Goal: Task Accomplishment & Management: Complete application form

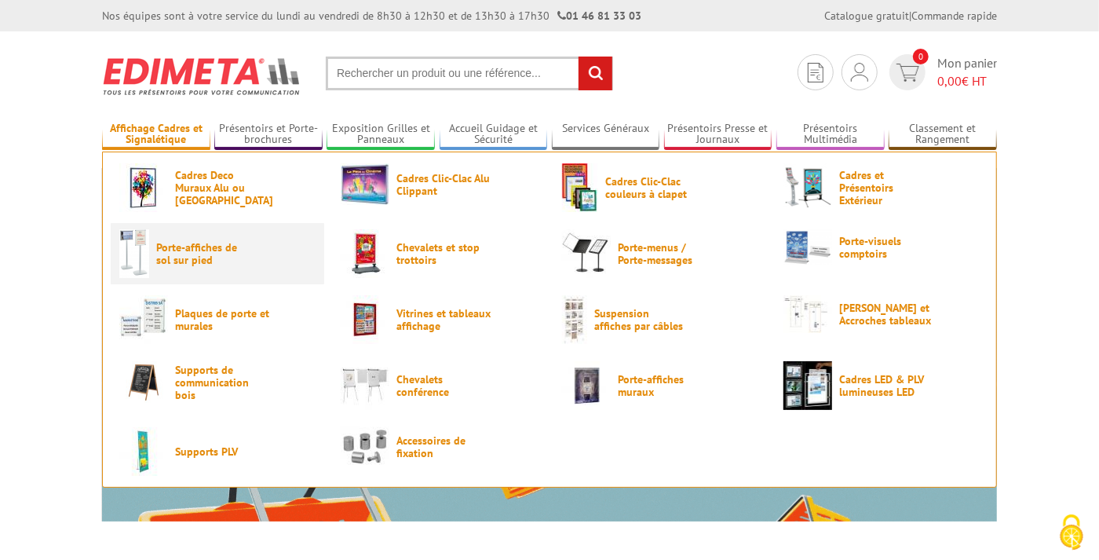
click at [188, 247] on span "Porte-affiches de sol sur pied" at bounding box center [203, 253] width 94 height 25
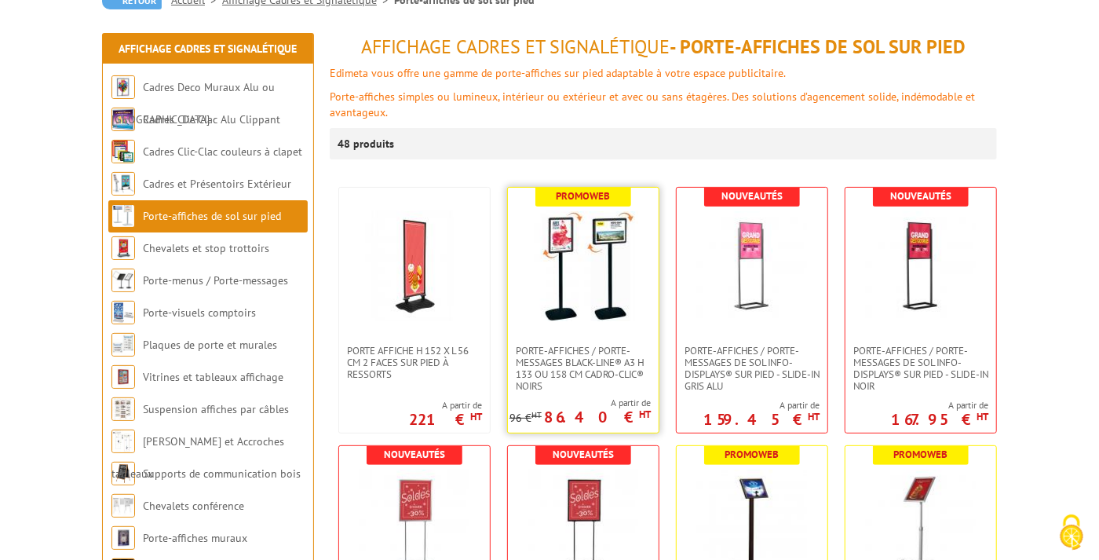
scroll to position [176, 0]
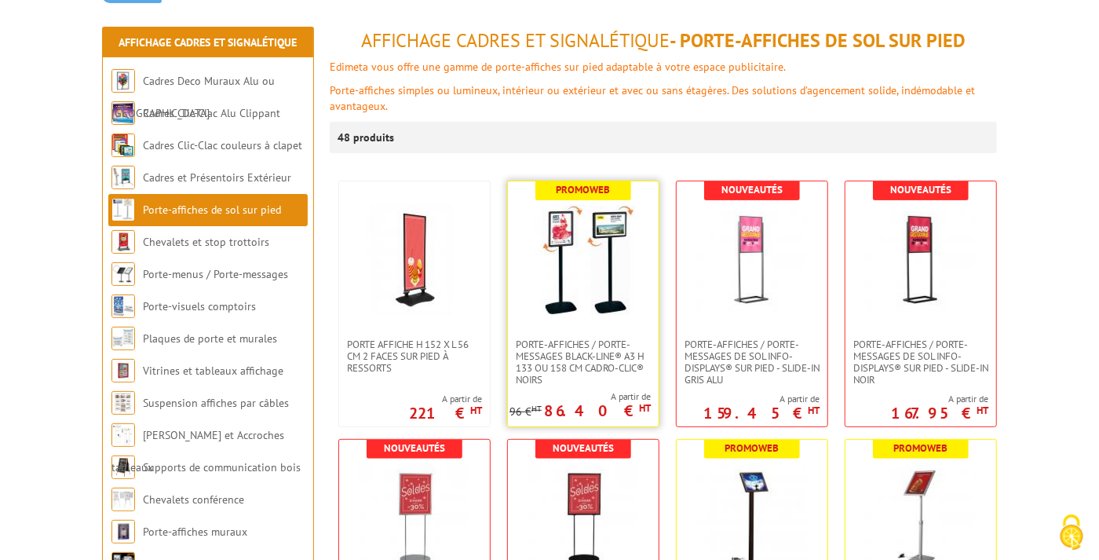
click at [607, 263] on img at bounding box center [583, 260] width 110 height 110
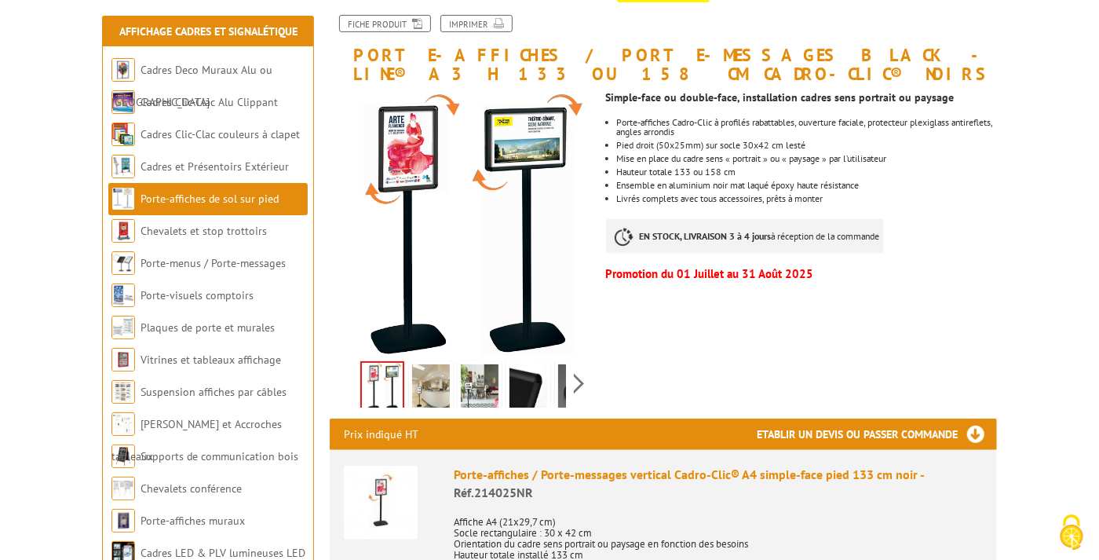
scroll to position [229, 0]
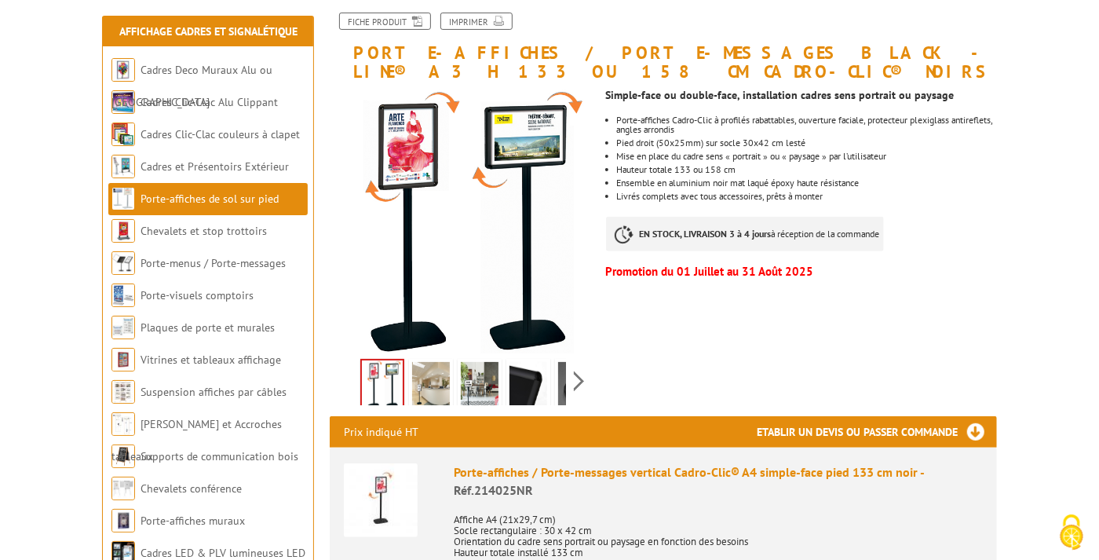
click at [441, 385] on img at bounding box center [431, 386] width 38 height 49
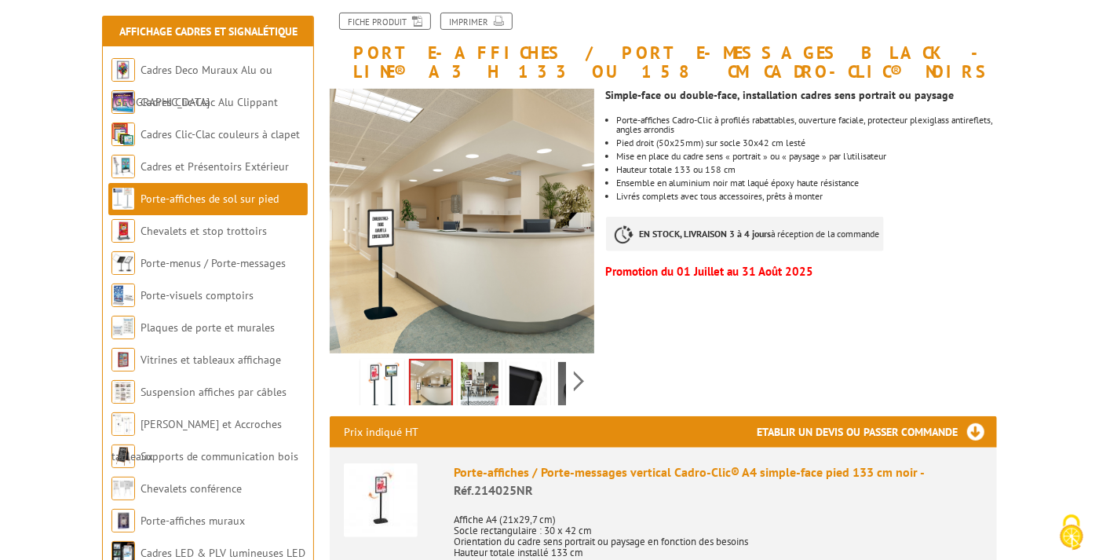
click at [471, 385] on img at bounding box center [480, 386] width 38 height 49
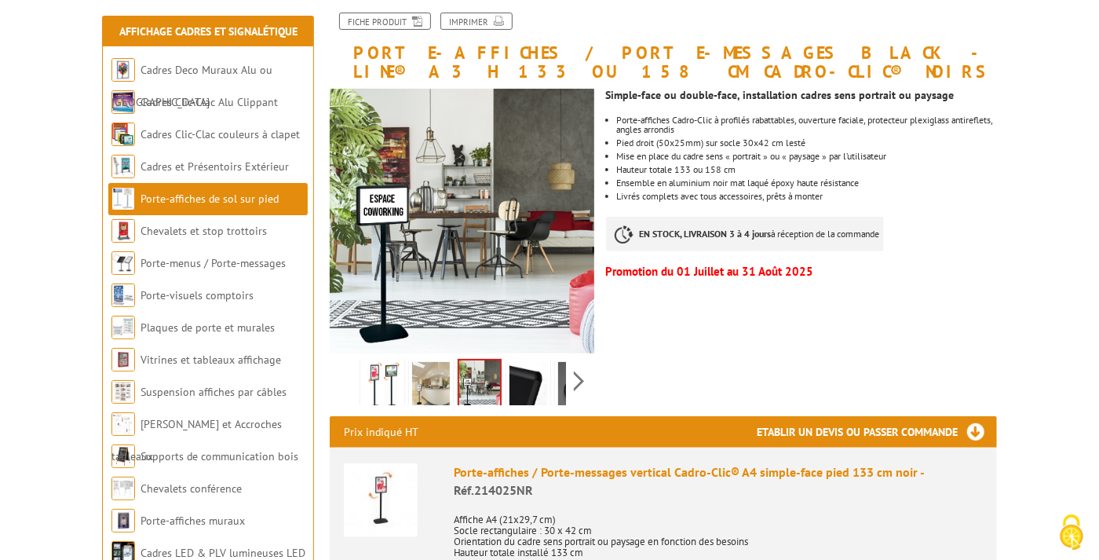
click at [528, 382] on img at bounding box center [529, 386] width 38 height 49
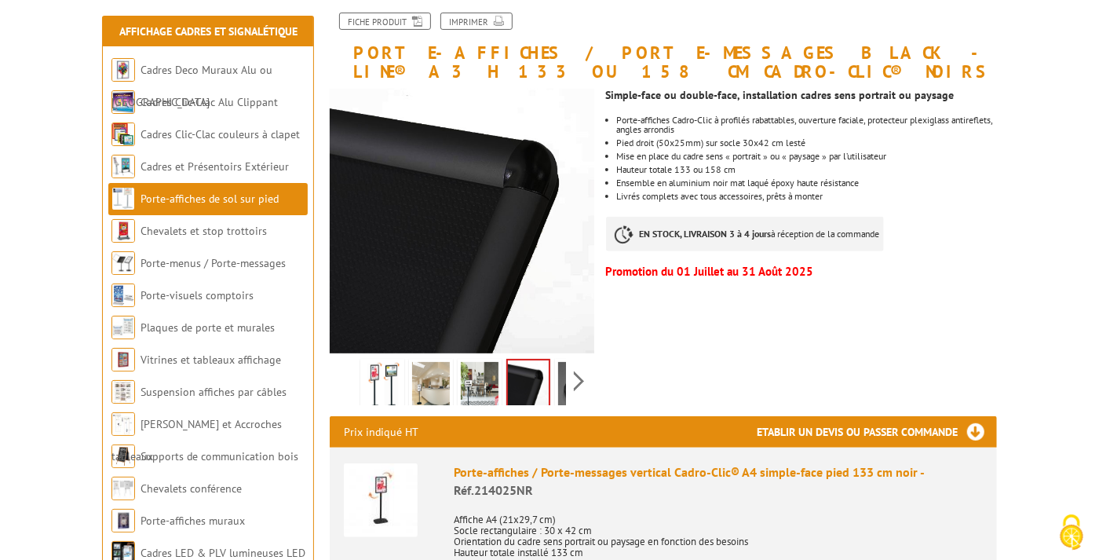
click at [570, 378] on div "Previous Next" at bounding box center [462, 380] width 265 height 55
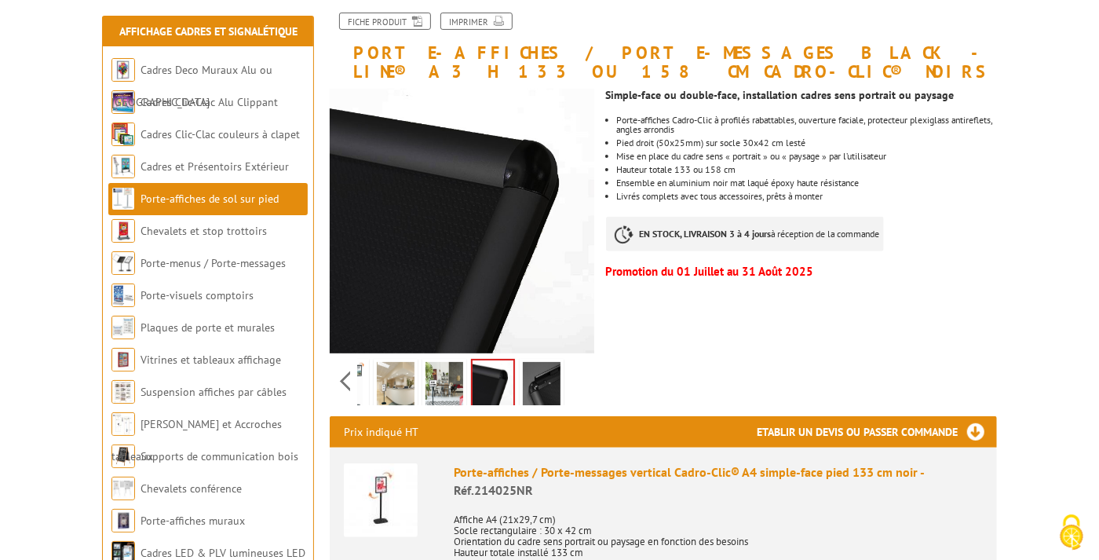
click at [578, 378] on div "Previous Next" at bounding box center [462, 380] width 265 height 55
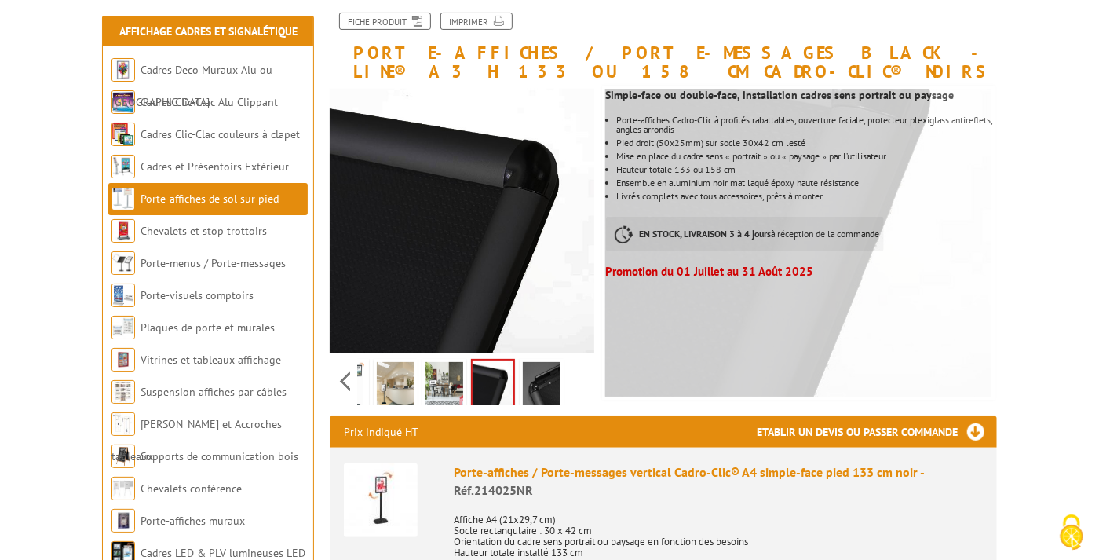
click at [543, 386] on img at bounding box center [542, 386] width 38 height 49
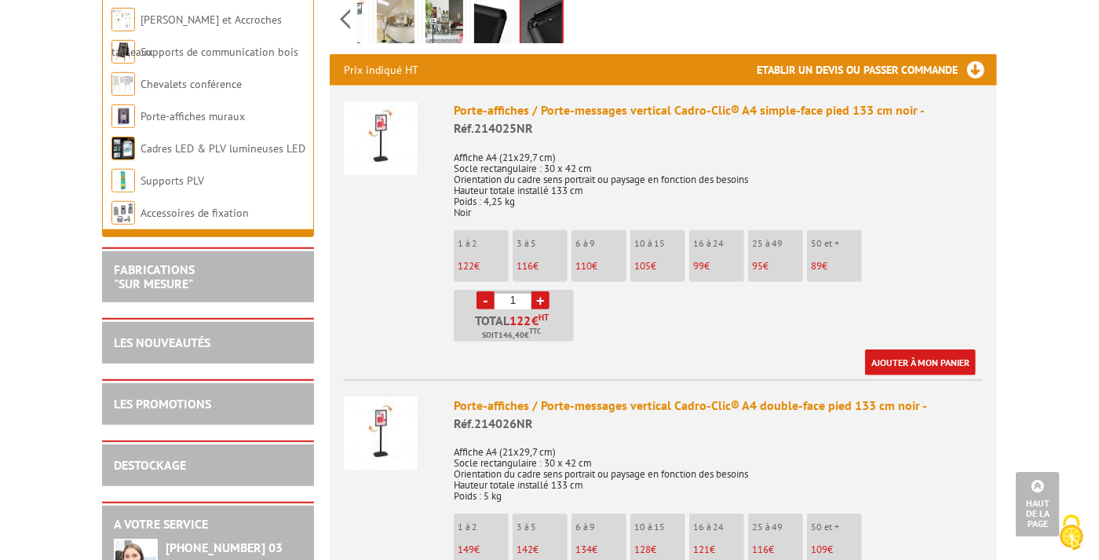
scroll to position [0, 0]
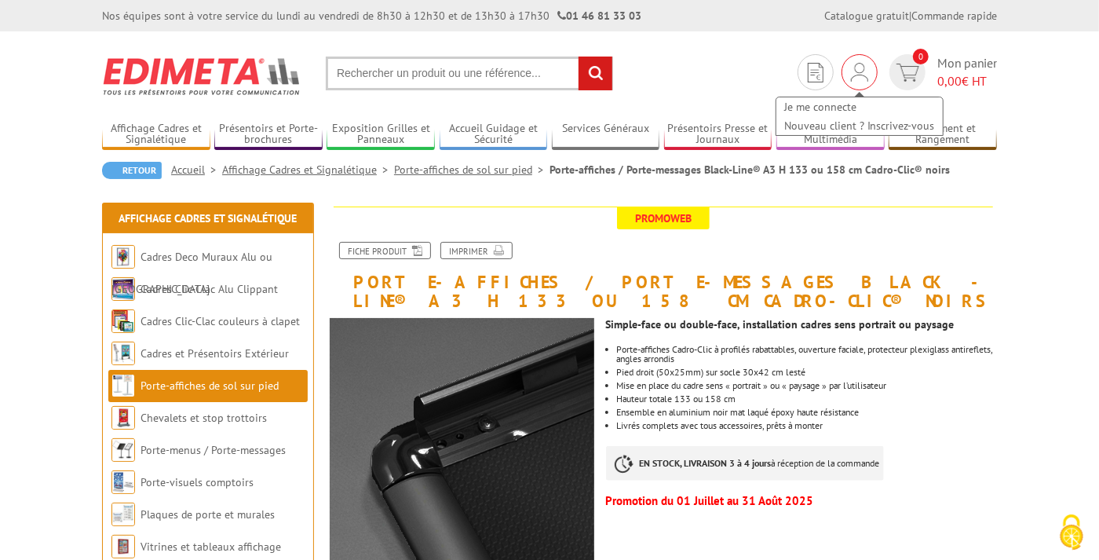
click at [857, 68] on img at bounding box center [859, 72] width 17 height 19
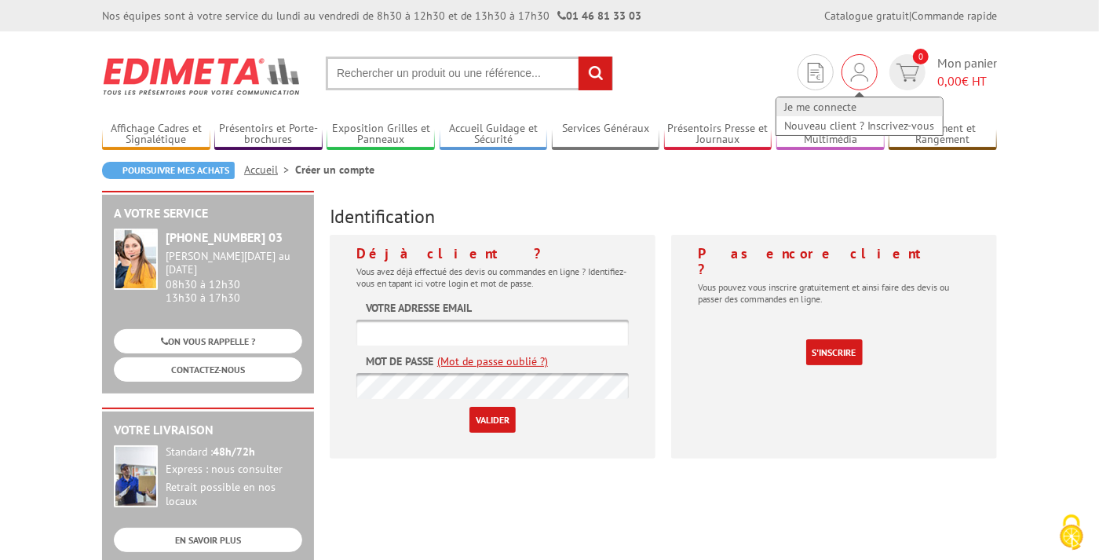
click at [841, 102] on link "Je me connecte" at bounding box center [860, 106] width 166 height 19
click at [499, 339] on input "text" at bounding box center [492, 333] width 272 height 26
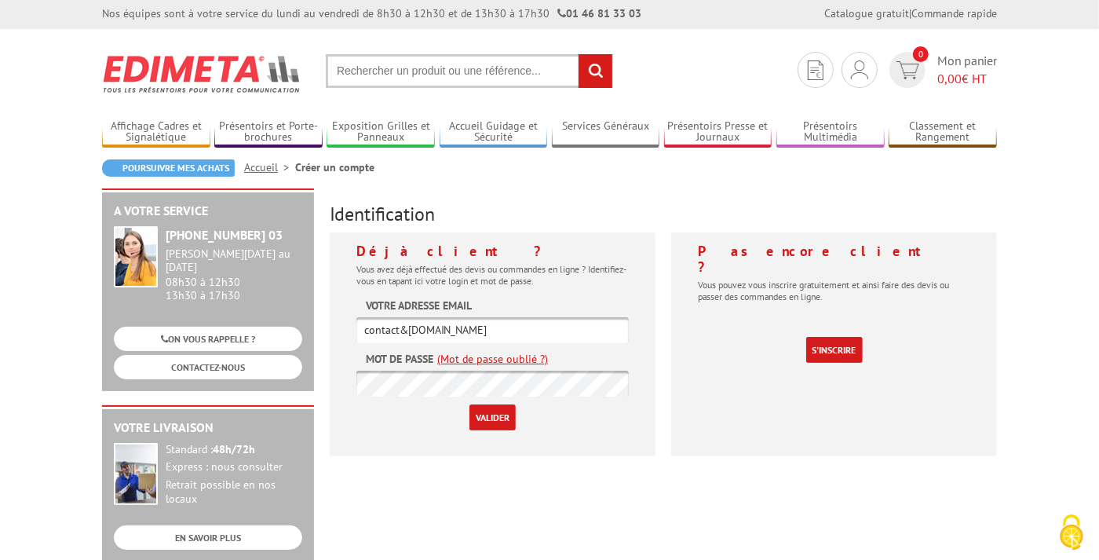
scroll to position [2, 0]
click at [409, 330] on input "contact&7-a-voir.com" at bounding box center [492, 331] width 272 height 26
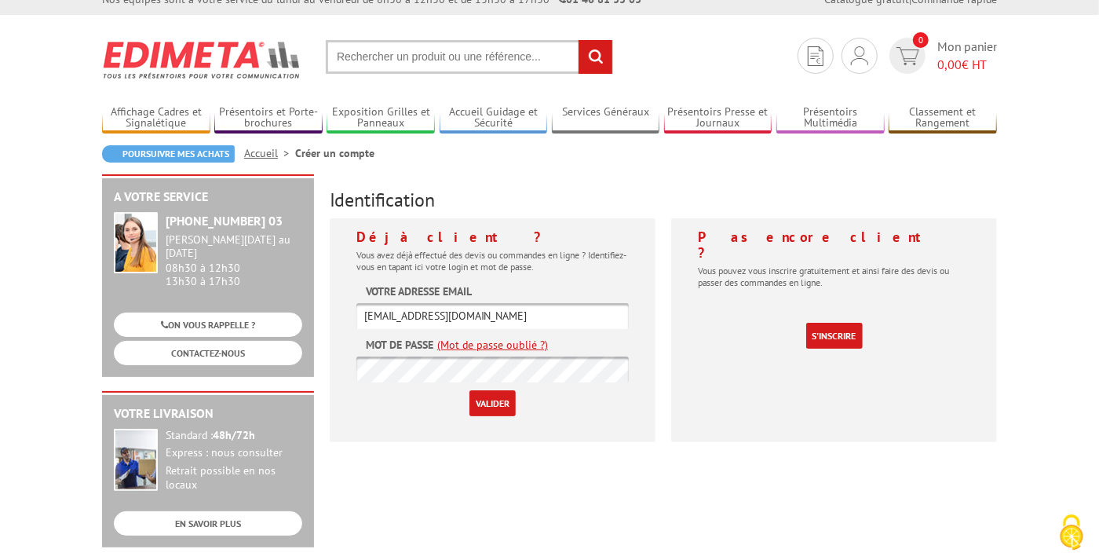
scroll to position [25, 0]
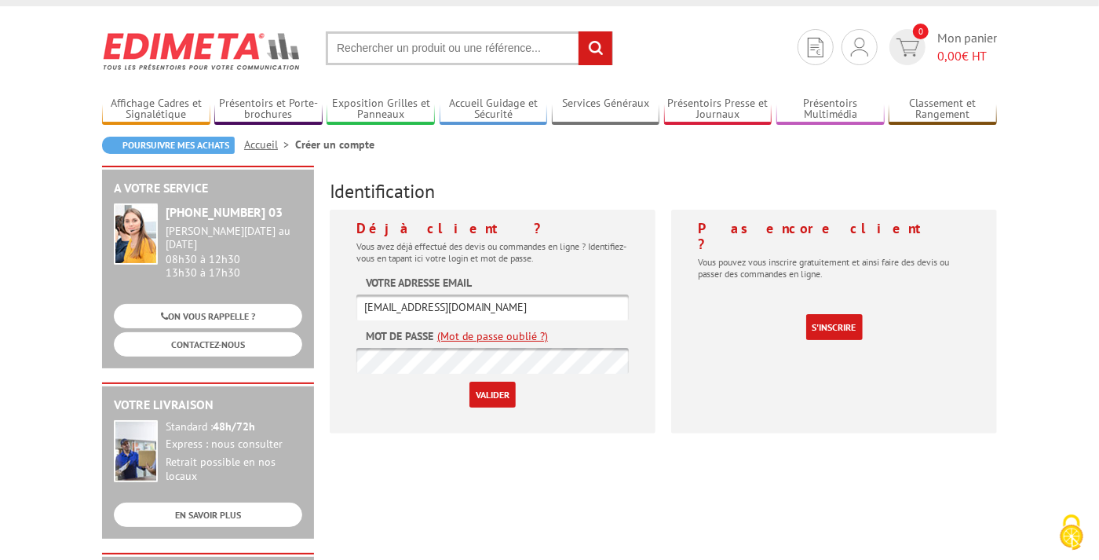
type input "contact@7-a-voir.com"
click at [492, 397] on input "Valider" at bounding box center [493, 395] width 46 height 26
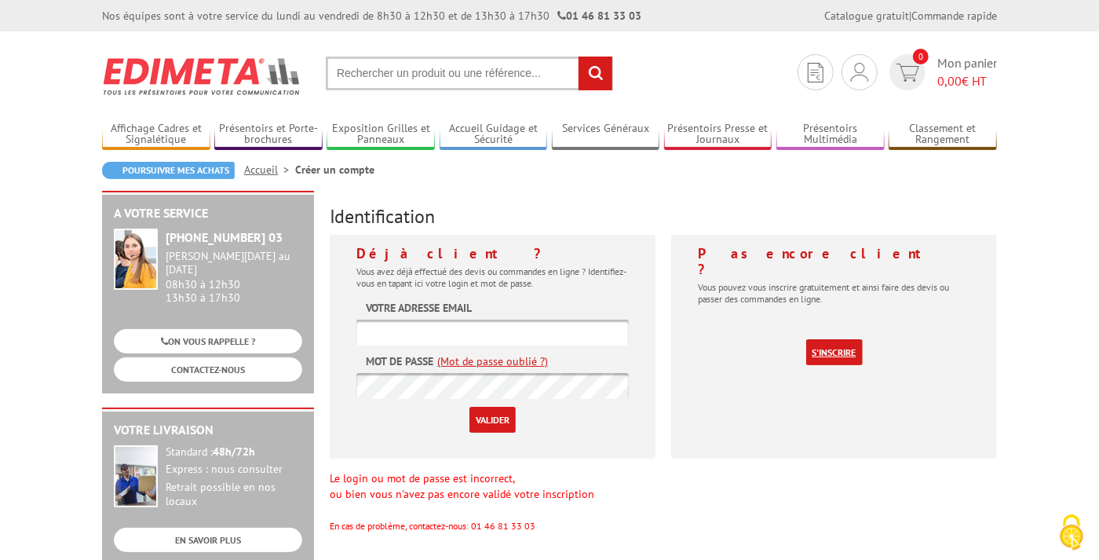
click at [839, 339] on link "S'inscrire" at bounding box center [834, 352] width 57 height 26
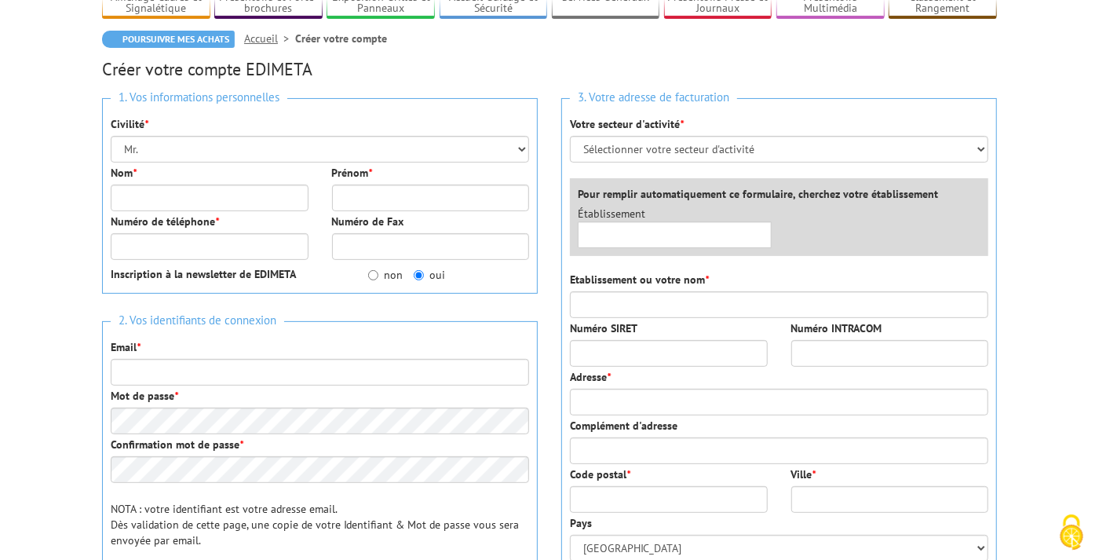
scroll to position [129, 0]
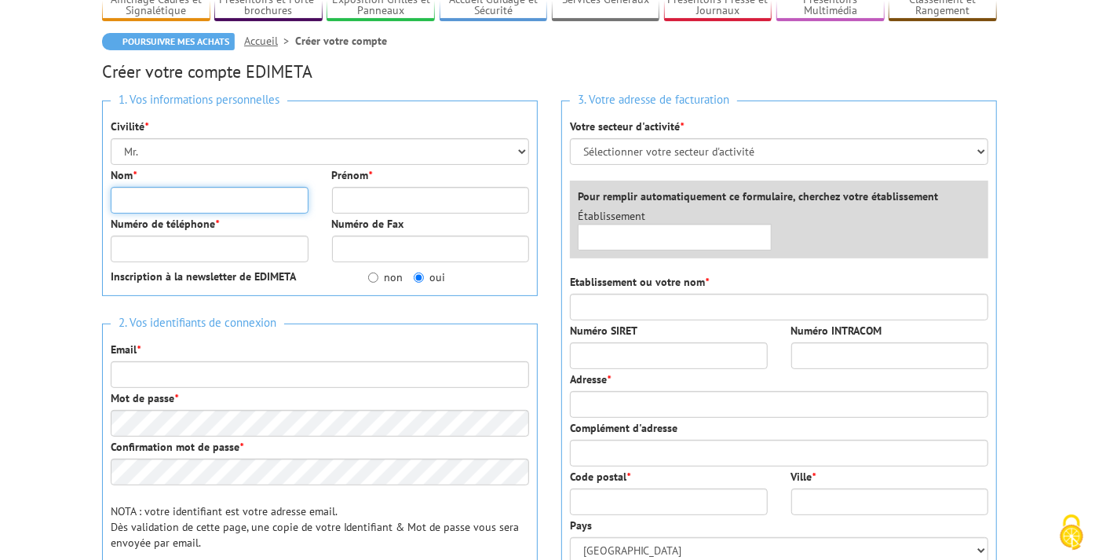
click at [133, 200] on input "Nom *" at bounding box center [210, 200] width 198 height 27
type input "schreoter"
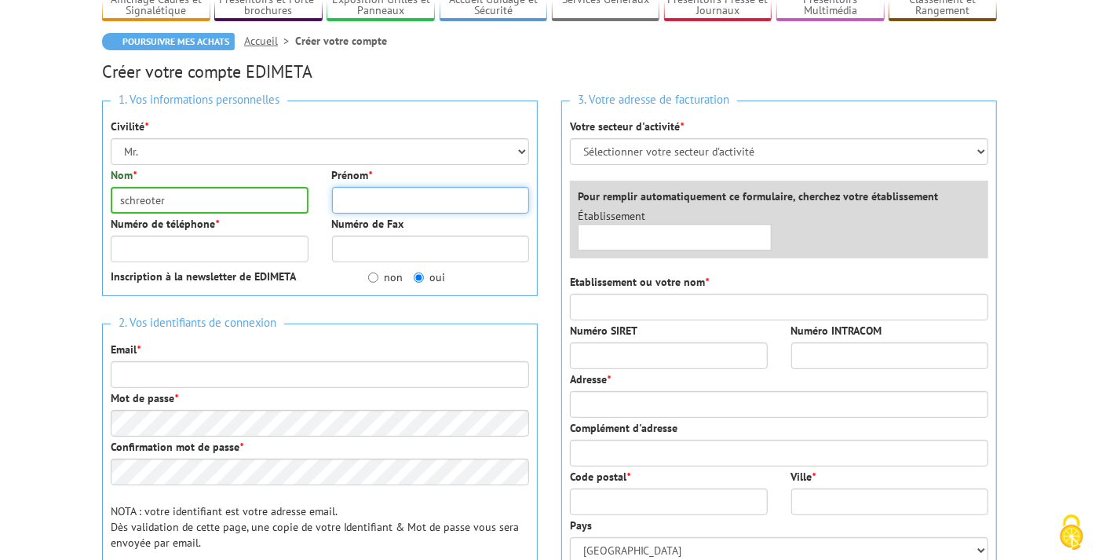
type input "s"
type input "pierre"
drag, startPoint x: 183, startPoint y: 199, endPoint x: 90, endPoint y: 196, distance: 93.5
click at [111, 196] on input "schreoter" at bounding box center [210, 200] width 198 height 27
type input "[PERSON_NAME]"
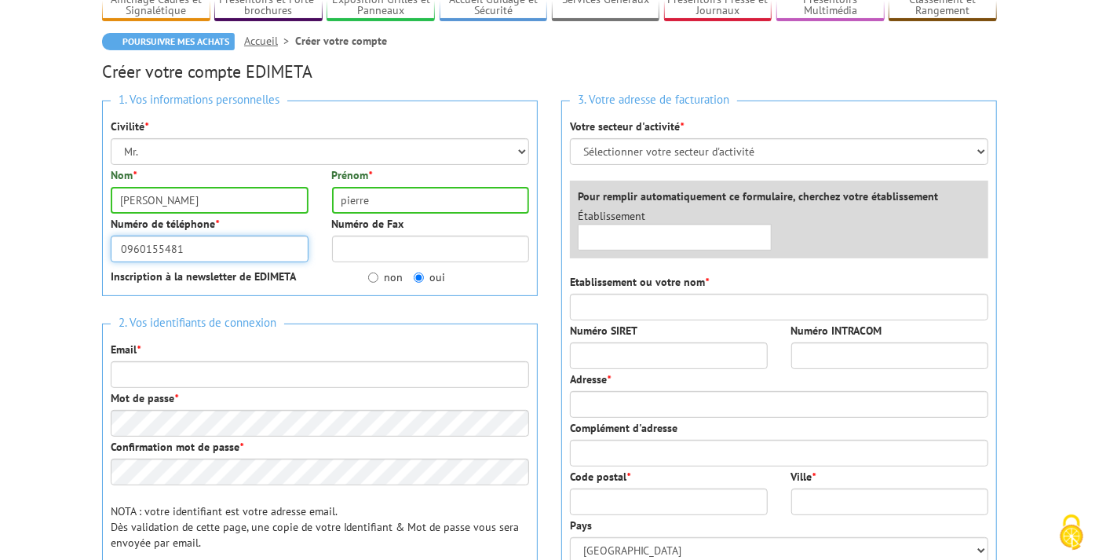
type input "0960155481"
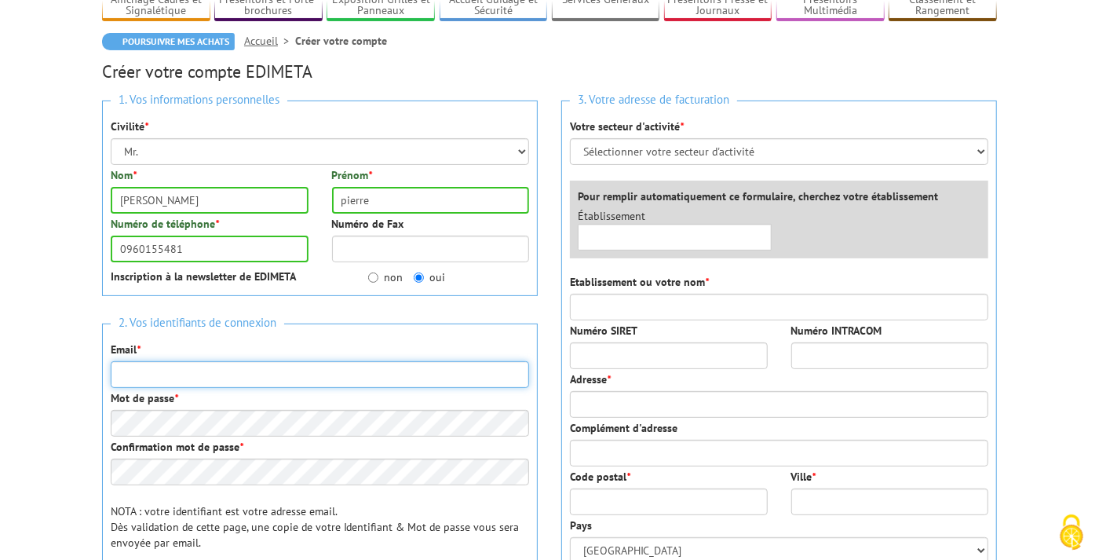
click at [148, 377] on input "Email *" at bounding box center [320, 374] width 419 height 27
type input "[EMAIL_ADDRESS][DOMAIN_NAME]"
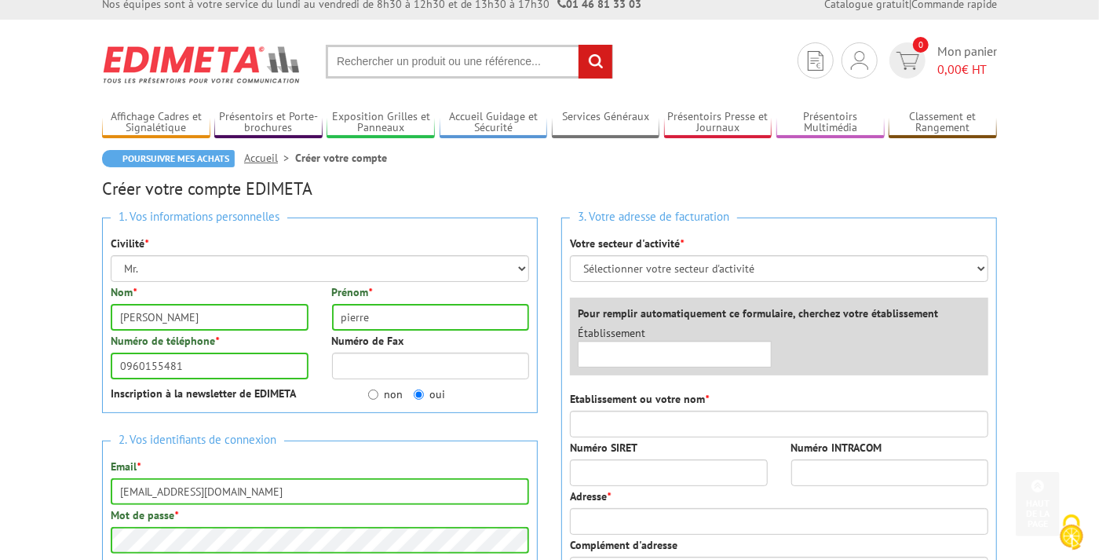
scroll to position [0, 0]
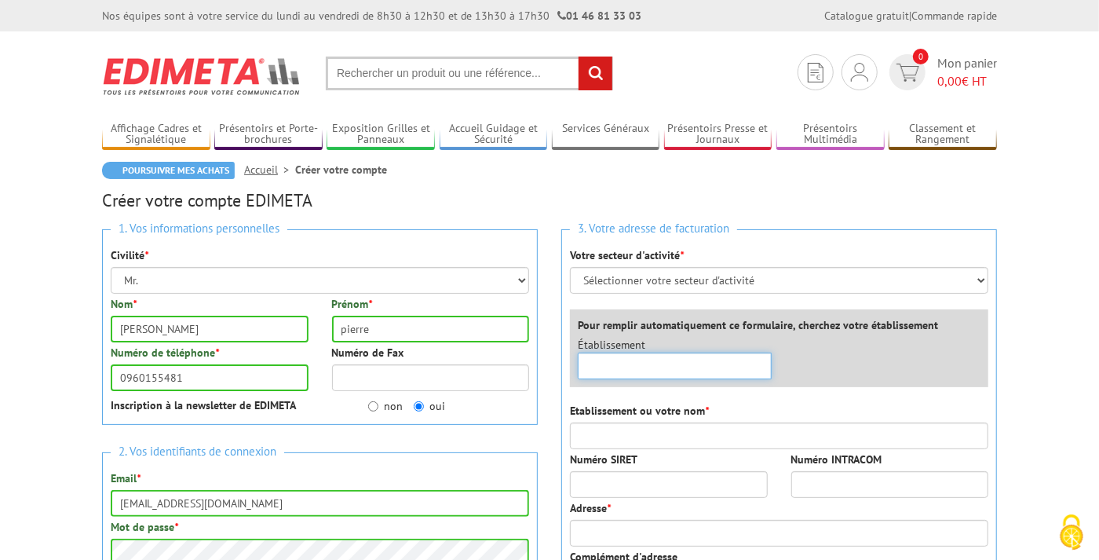
click at [627, 366] on input "text" at bounding box center [675, 366] width 194 height 27
click at [634, 363] on input "7 A voir" at bounding box center [675, 366] width 194 height 27
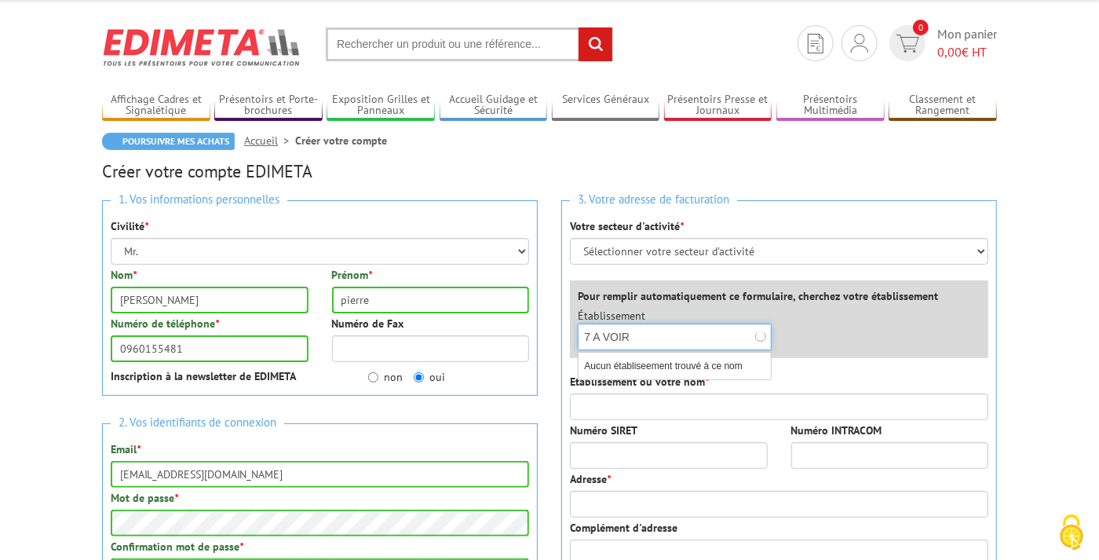
type input "7 A VOIR"
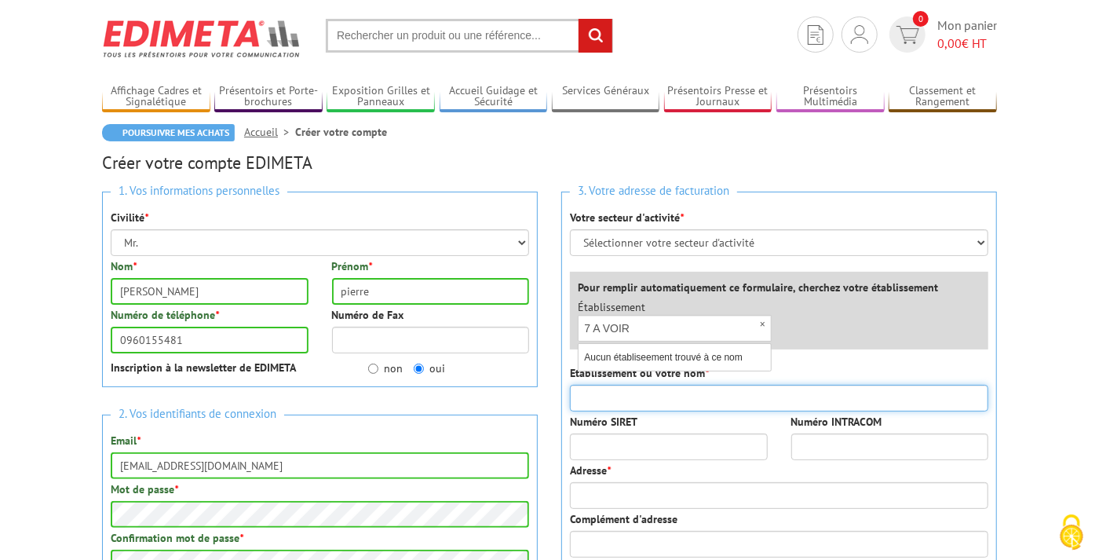
scroll to position [53, 0]
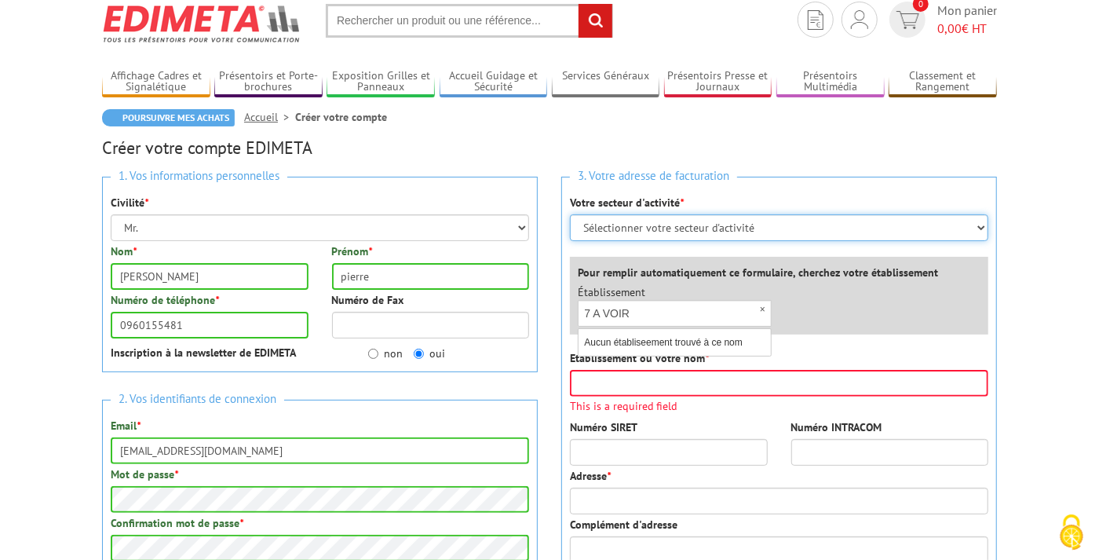
select select "878"
click option "Entreprises du secteur privé" at bounding box center [0, 0] width 0 height 0
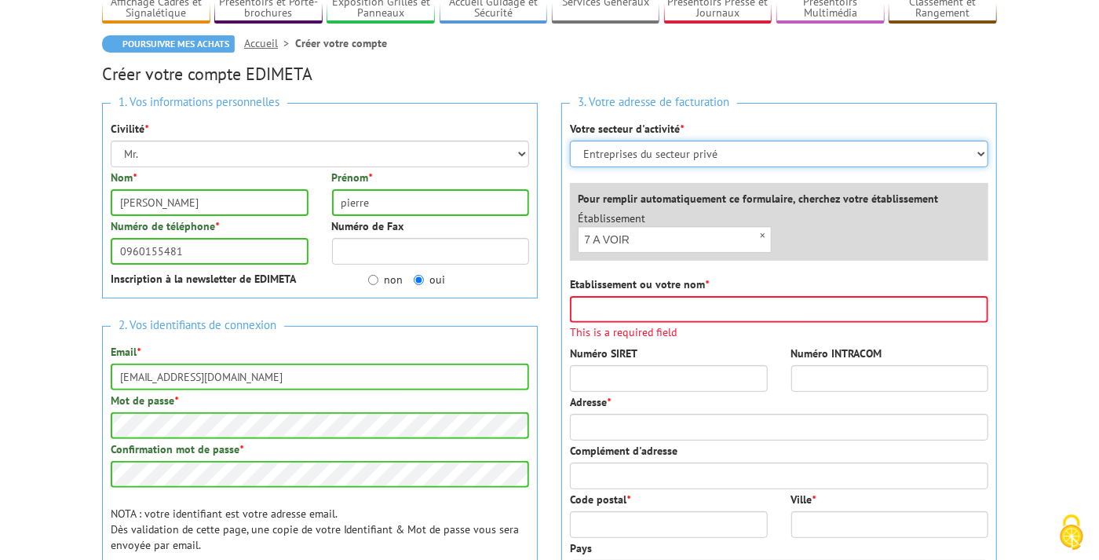
scroll to position [127, 0]
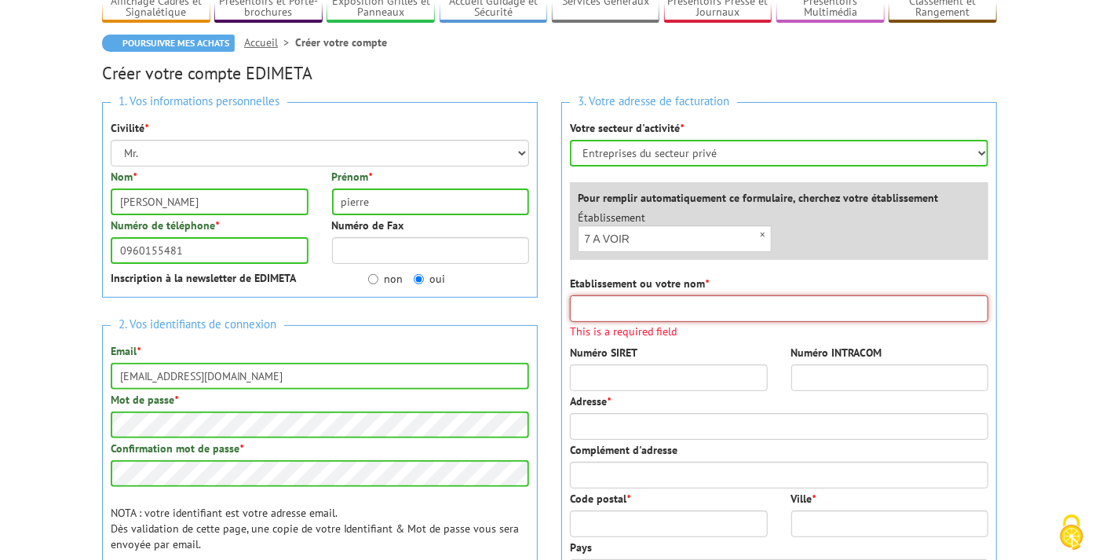
click at [656, 306] on input "Etablissement ou votre nom *" at bounding box center [779, 308] width 419 height 27
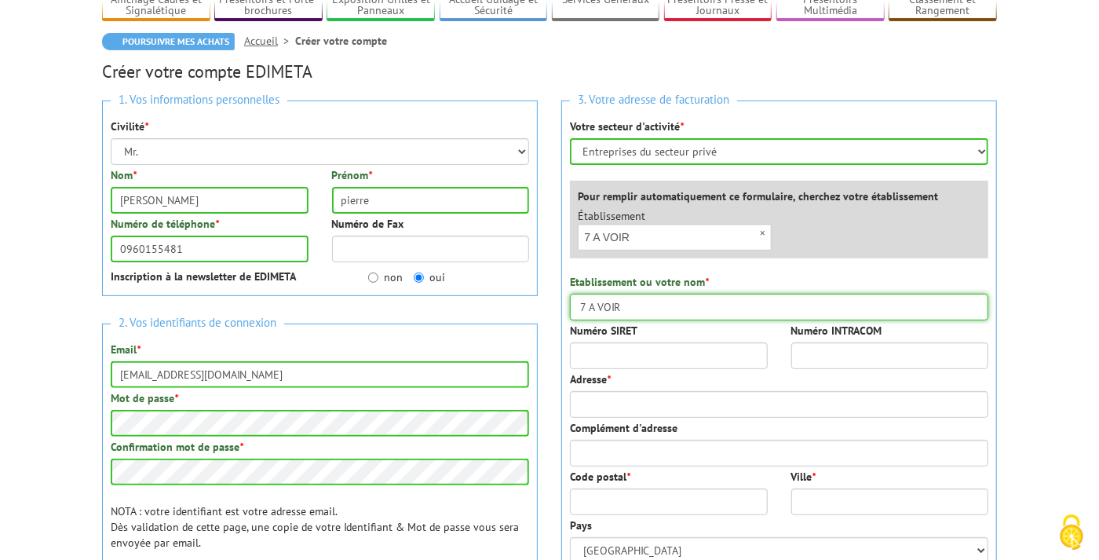
type input "7 A VOIR"
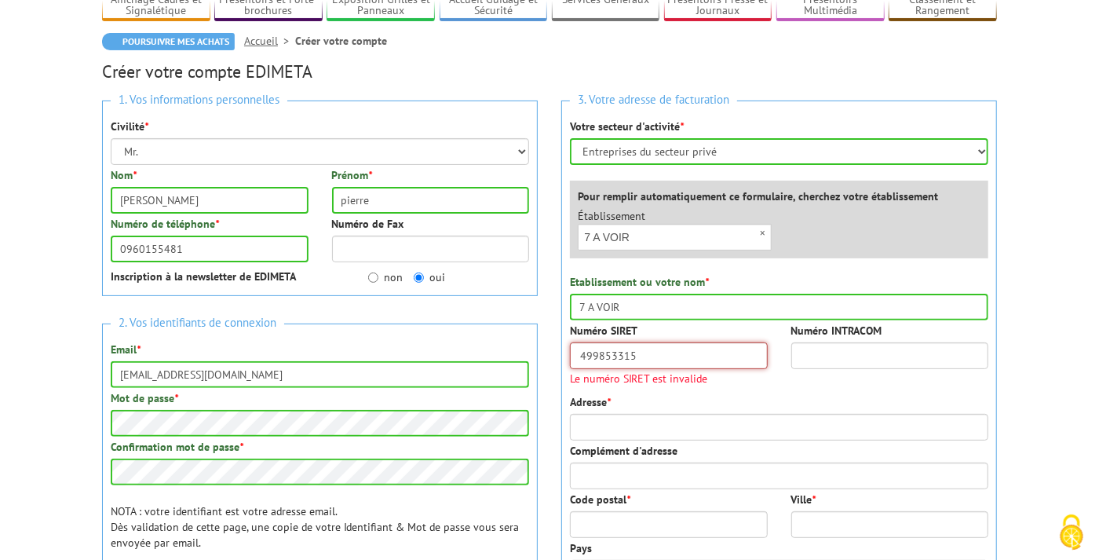
click at [650, 353] on input "499853315" at bounding box center [669, 355] width 198 height 27
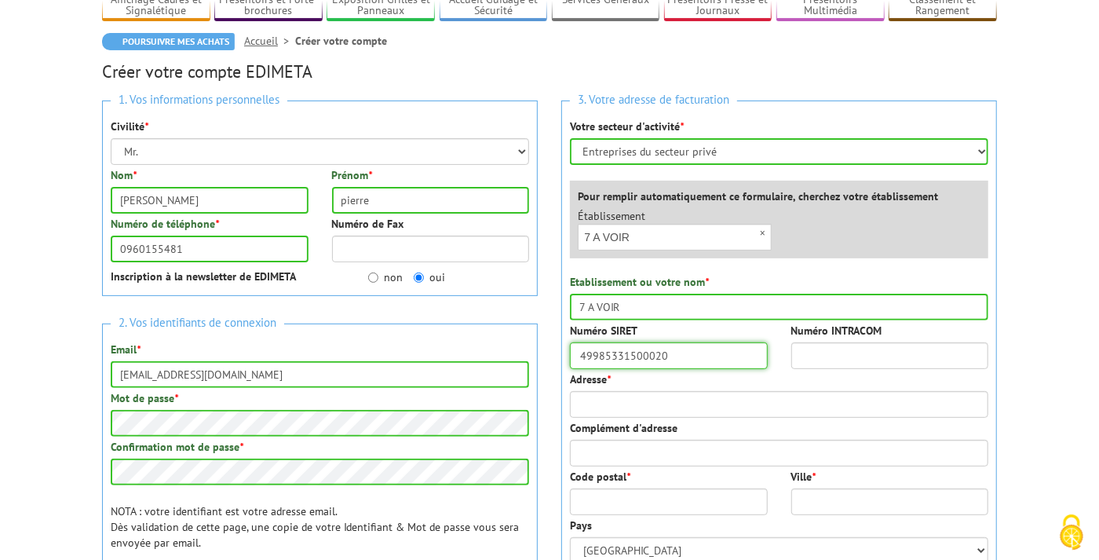
type input "49985331500020"
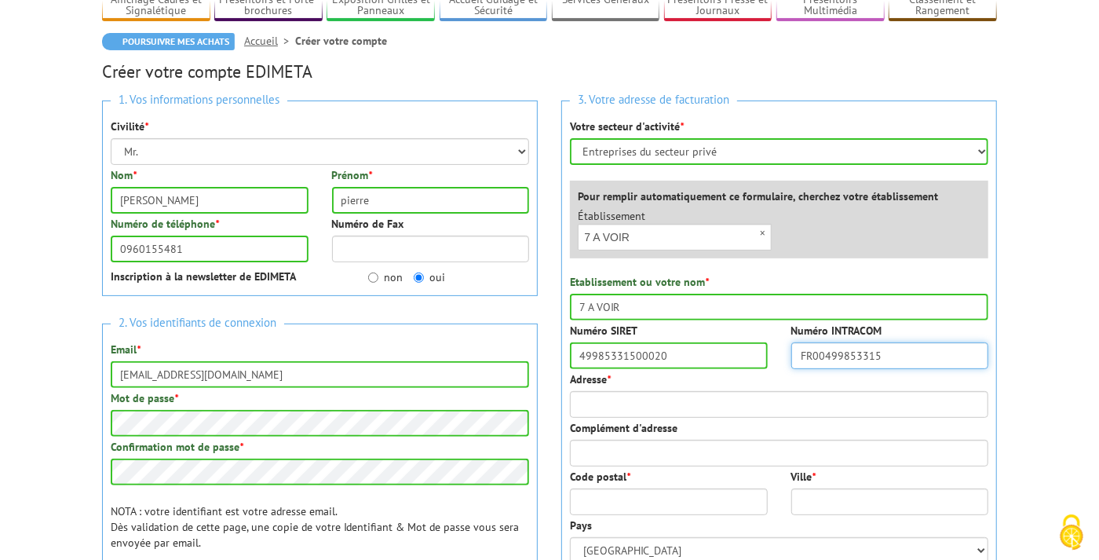
type input "FR00499853315"
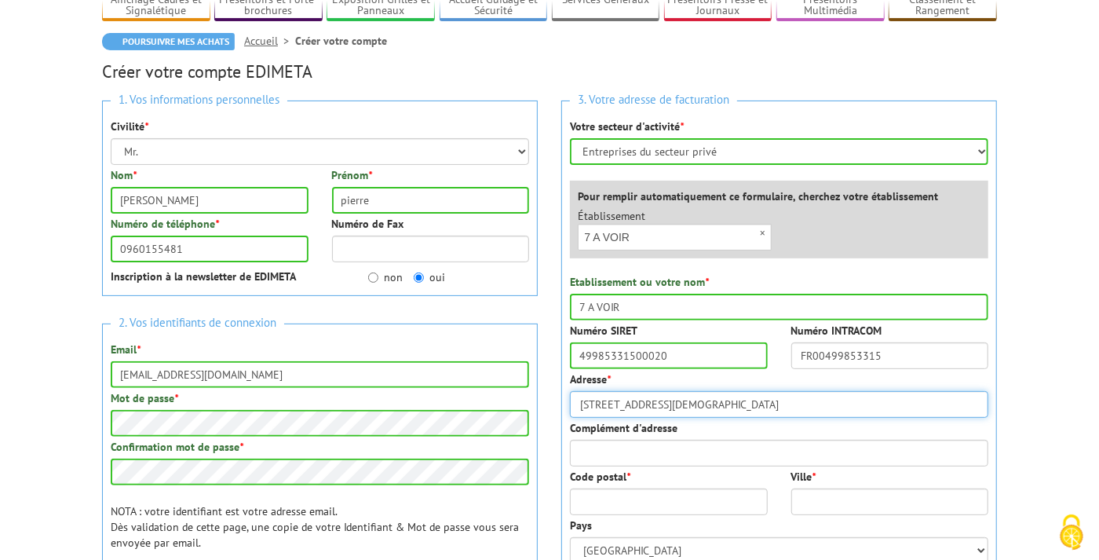
type input "8 rue des juifs"
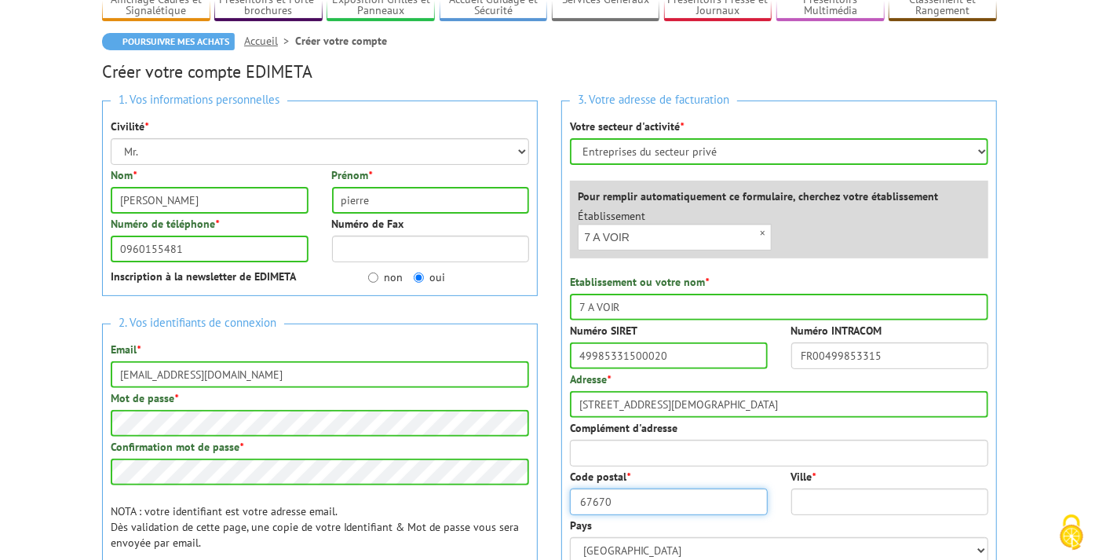
type input "67670"
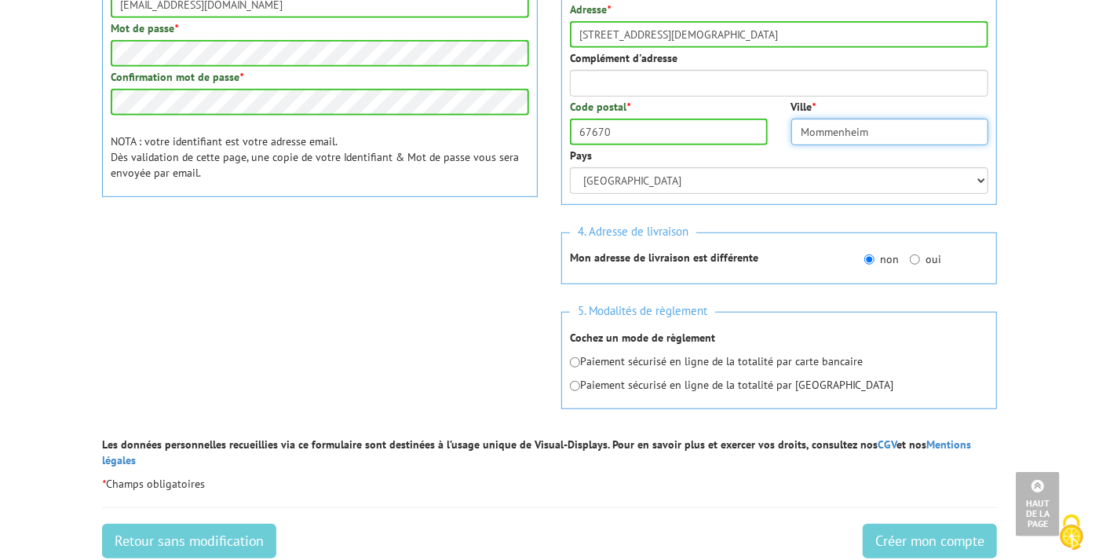
scroll to position [500, 0]
type input "Mommenheim"
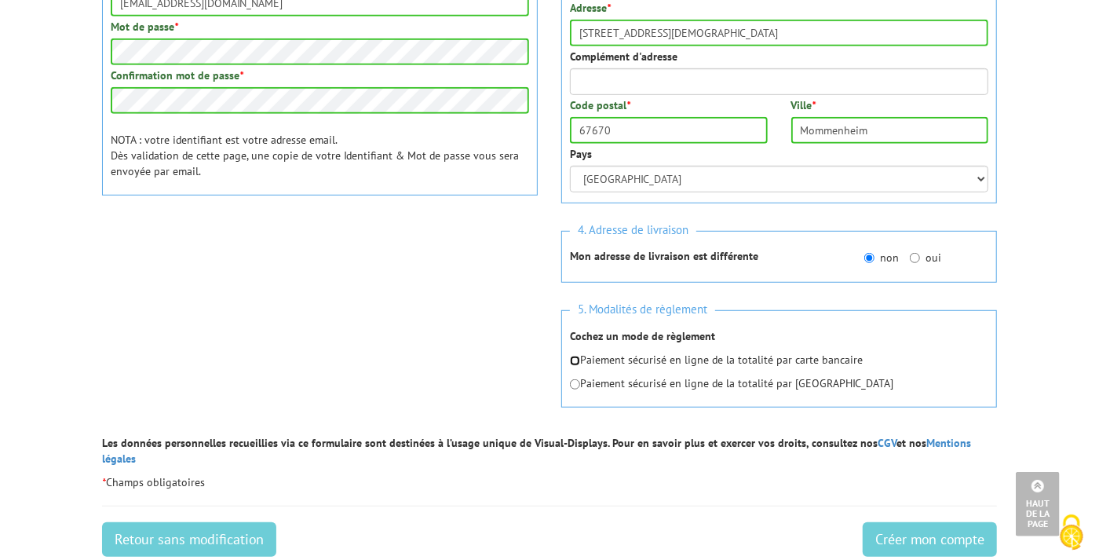
click at [574, 359] on input "radio" at bounding box center [575, 361] width 10 height 10
radio input "true"
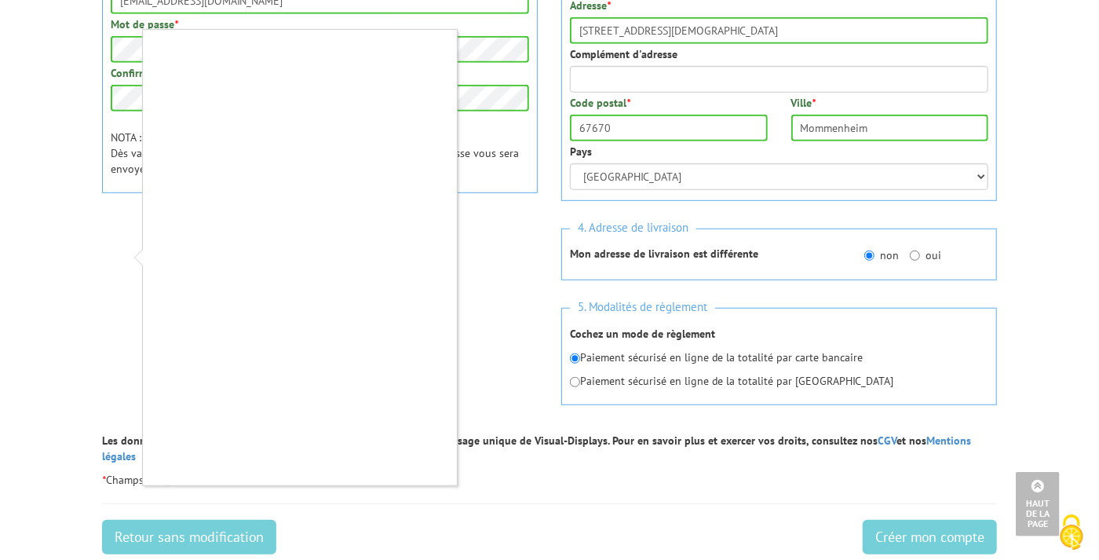
scroll to position [505, 0]
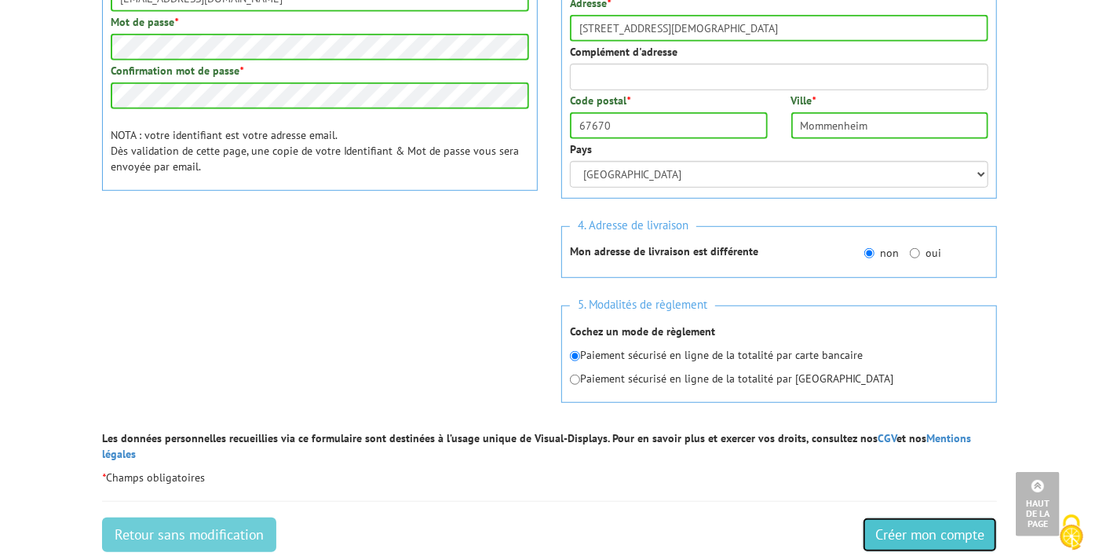
click at [905, 520] on input "Créer mon compte" at bounding box center [930, 534] width 134 height 35
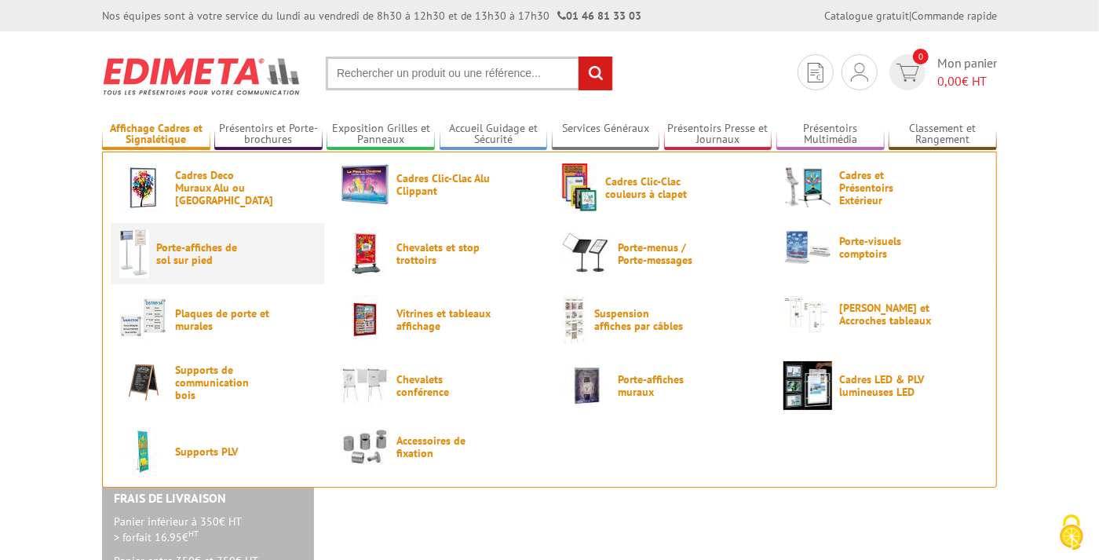
click at [170, 255] on span "Porte-affiches de sol sur pied" at bounding box center [203, 253] width 94 height 25
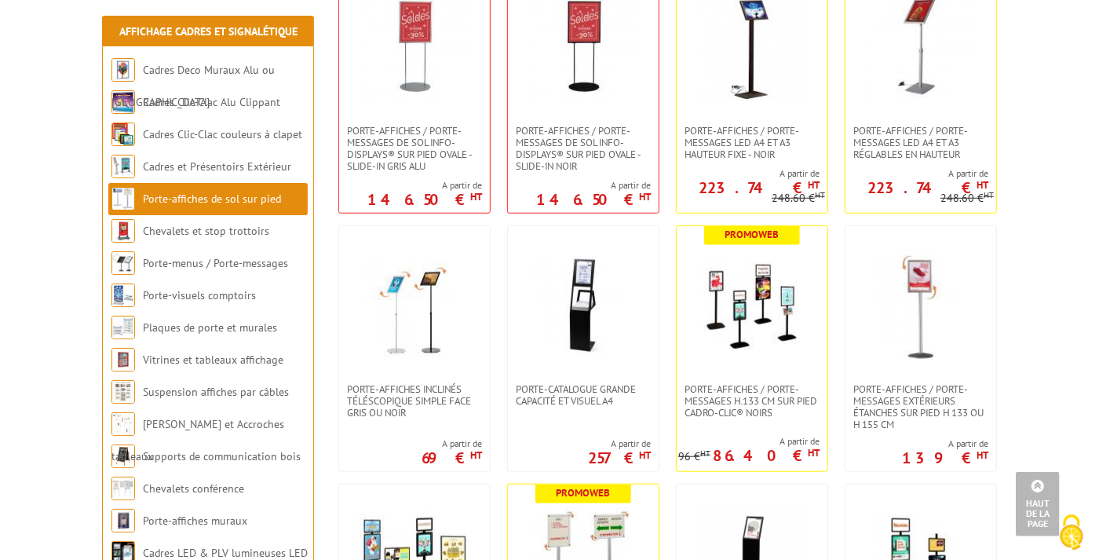
scroll to position [650, 0]
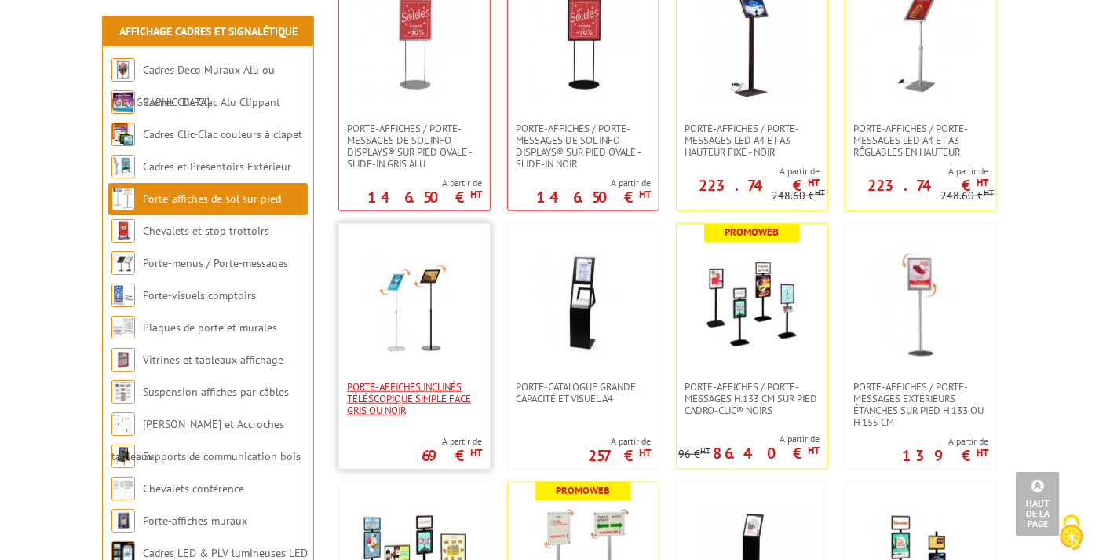
click at [390, 389] on span "Porte-affiches inclinés téléscopique simple face gris ou noir" at bounding box center [414, 398] width 135 height 35
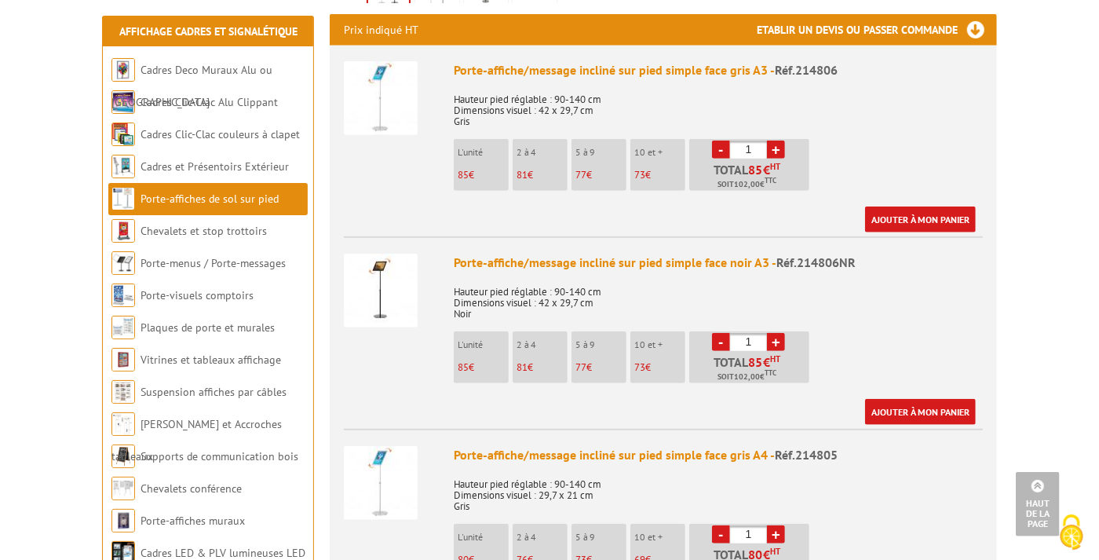
scroll to position [598, 0]
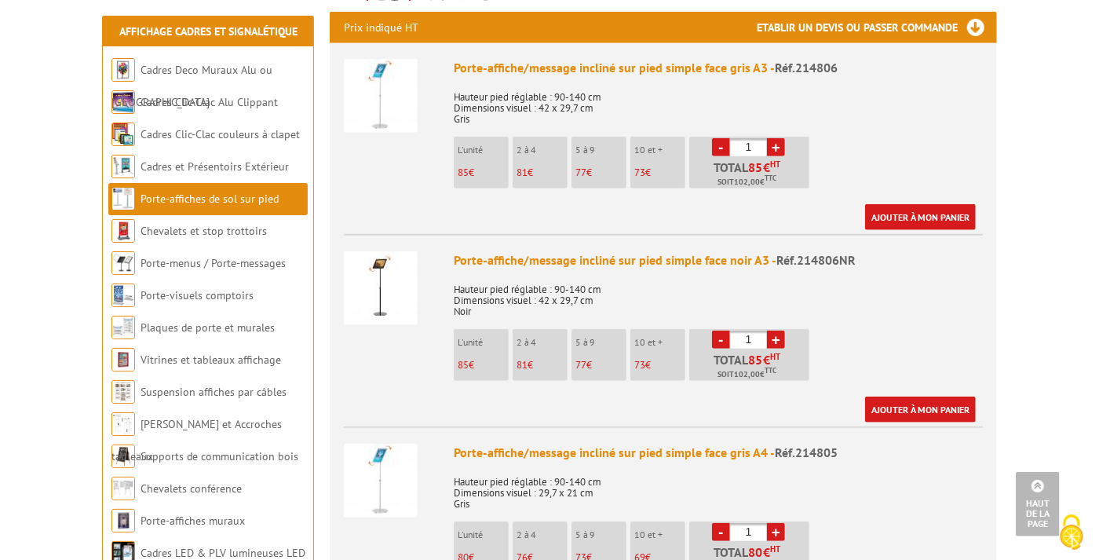
click at [380, 271] on img at bounding box center [381, 288] width 74 height 74
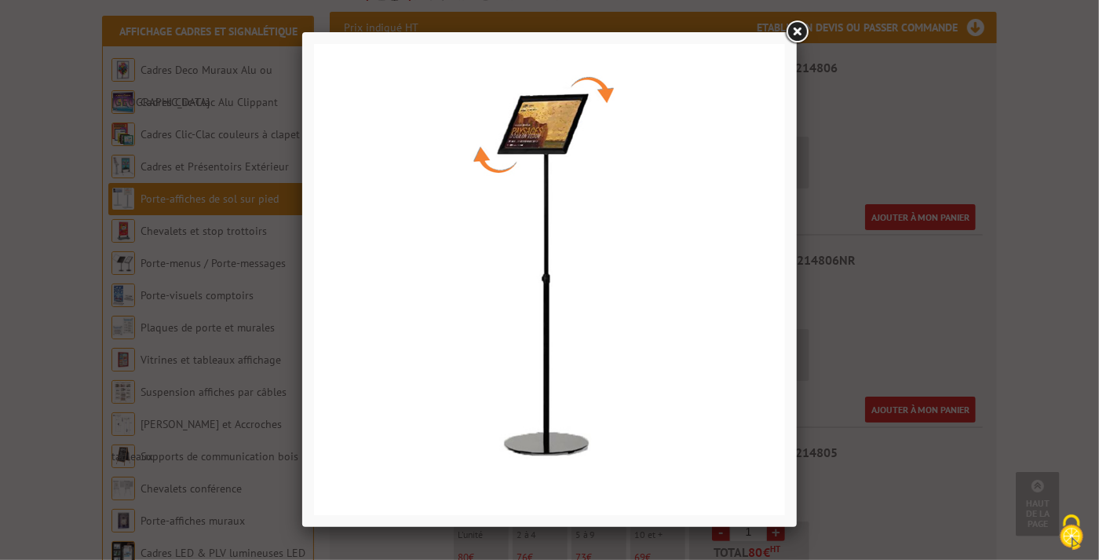
click at [796, 31] on link at bounding box center [797, 32] width 28 height 28
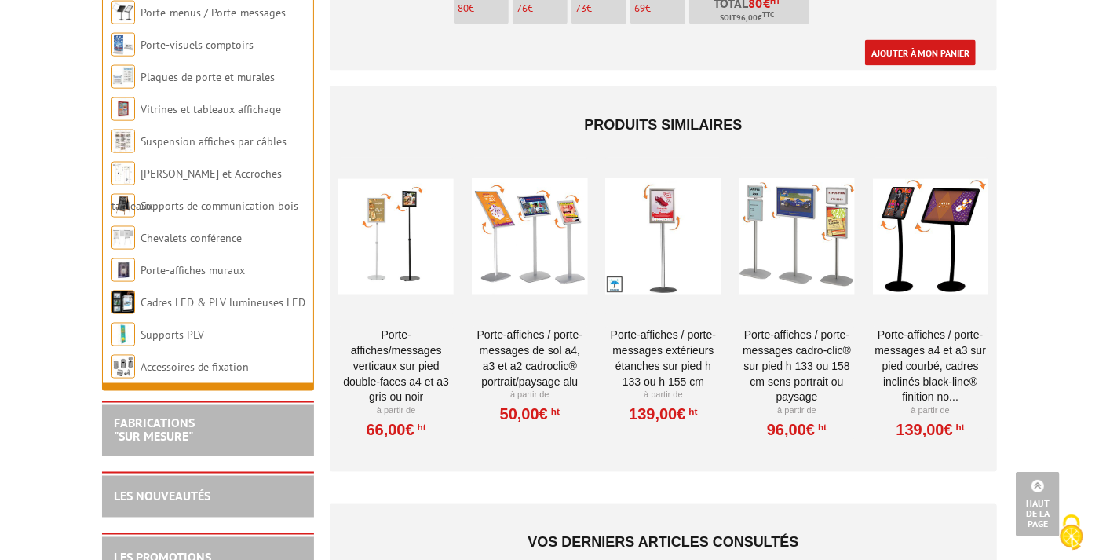
scroll to position [1342, 0]
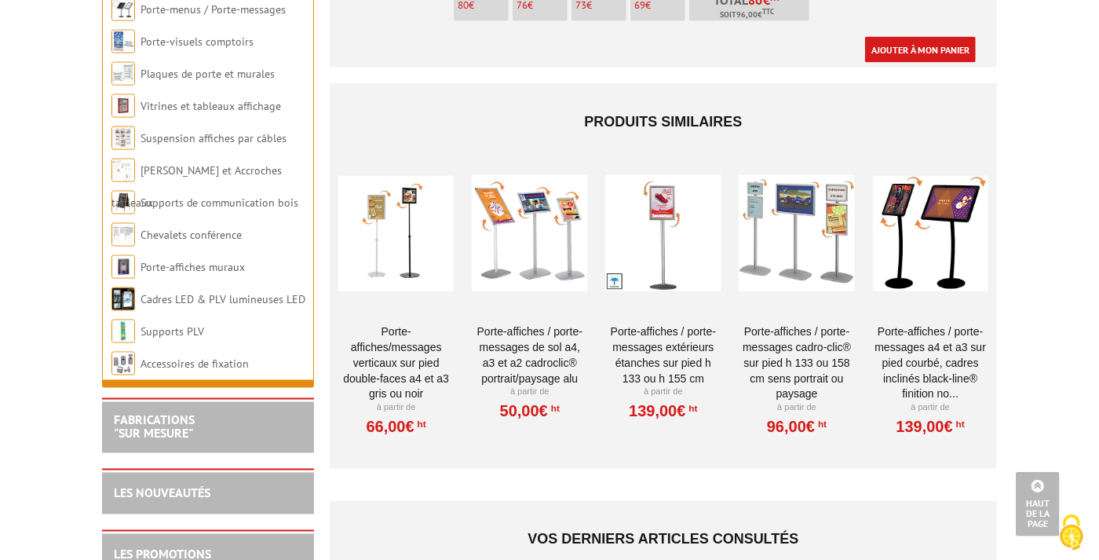
click at [933, 245] on div at bounding box center [930, 233] width 115 height 157
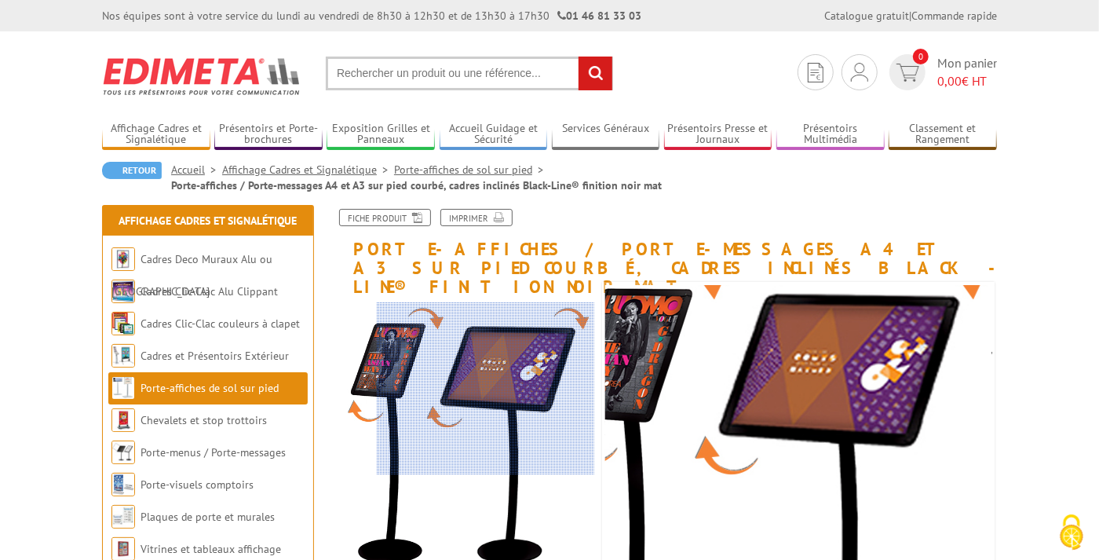
click at [499, 389] on div at bounding box center [485, 388] width 217 height 173
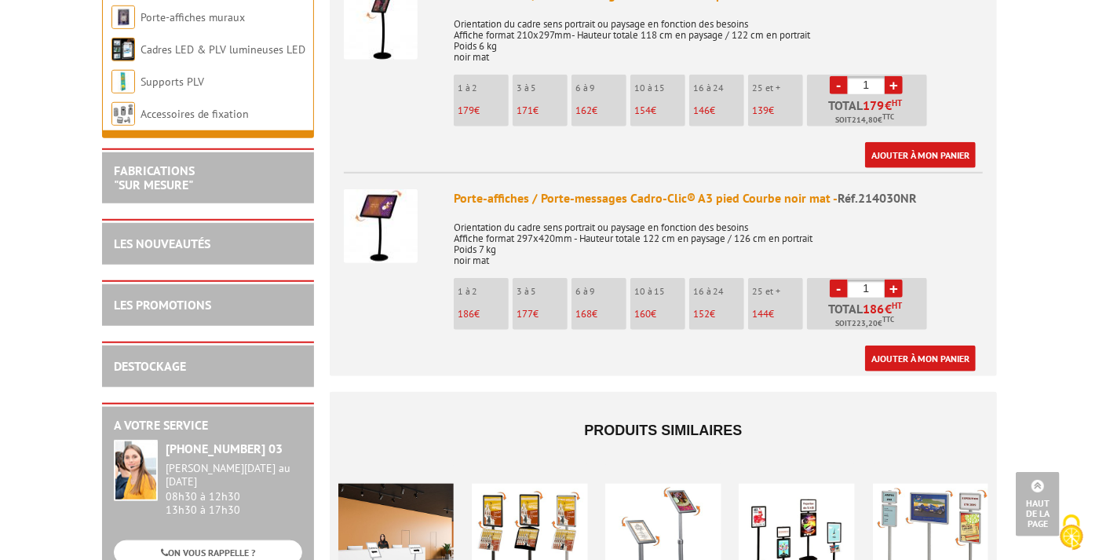
scroll to position [689, 0]
